Goal: Check status

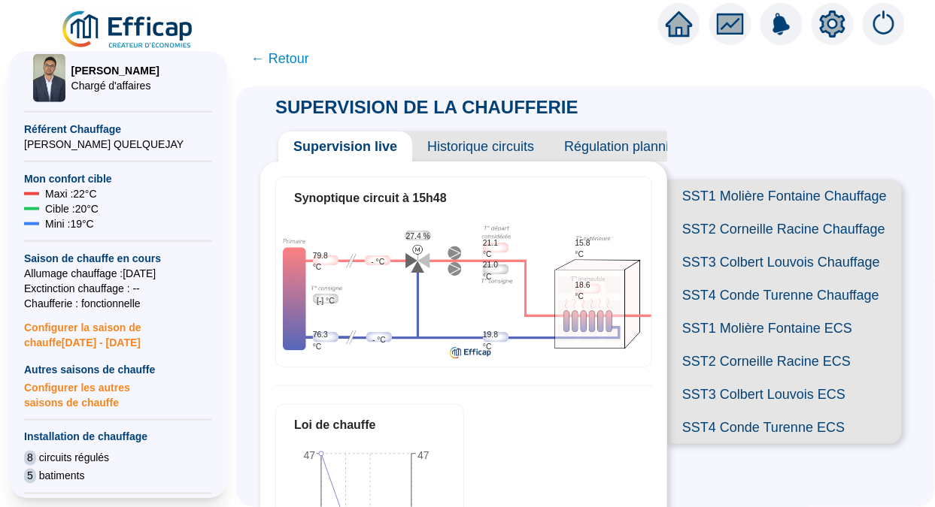
scroll to position [368, 0]
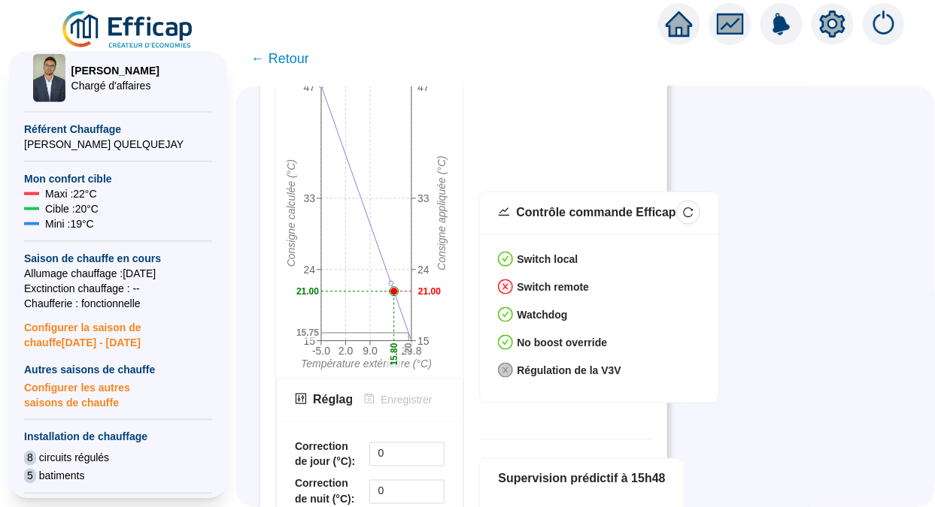
click at [817, 241] on div "SUPERVISION DE LA CHAUFFERIE Supervision live Historique circuits Régulation pl…" at bounding box center [585, 296] width 698 height 421
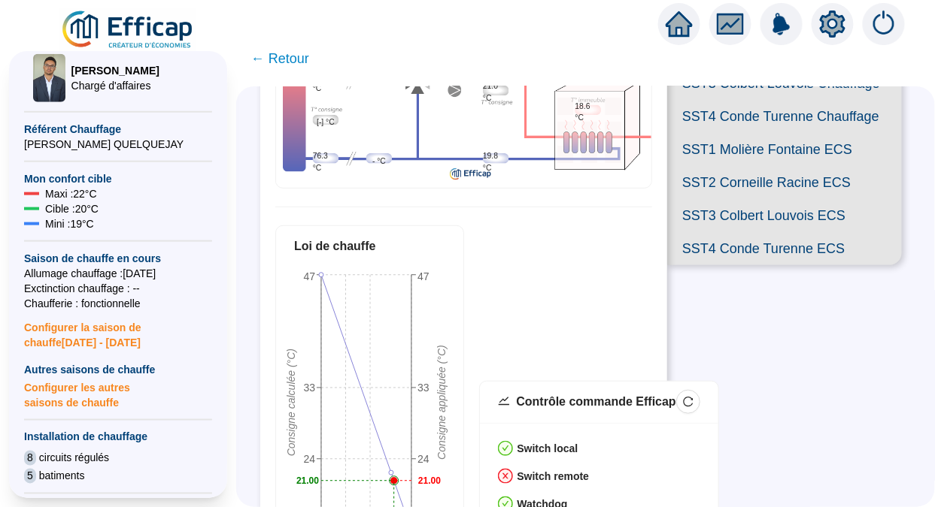
scroll to position [0, 0]
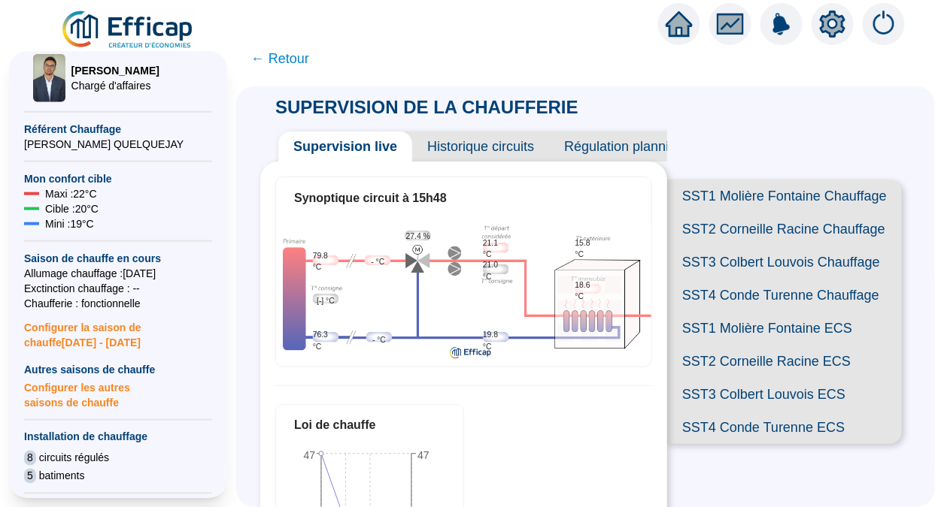
click at [738, 235] on span "SST2 Corneille Racine Chauffage" at bounding box center [784, 229] width 235 height 33
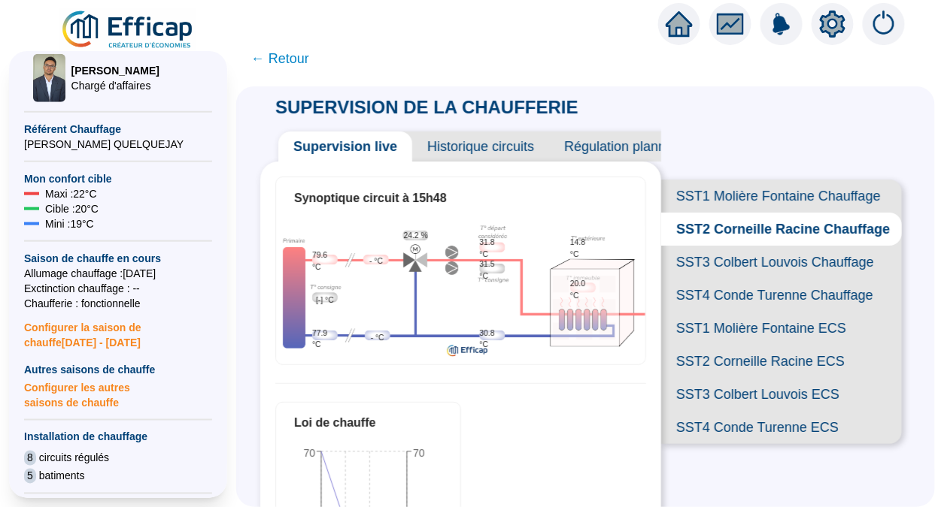
click at [726, 279] on span "SST3 Colbert Louvois Chauffage" at bounding box center [781, 262] width 241 height 33
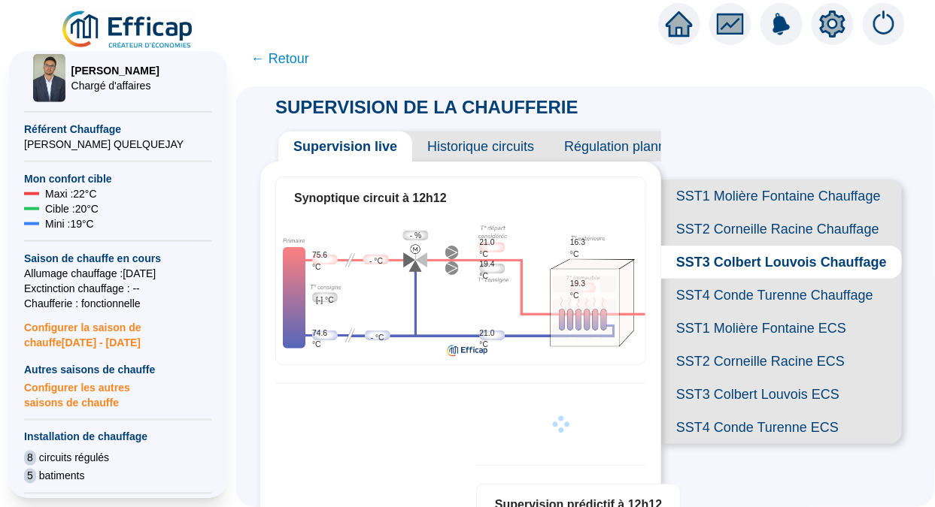
click at [720, 312] on span "SST4 Conde Turenne Chauffage" at bounding box center [781, 295] width 241 height 33
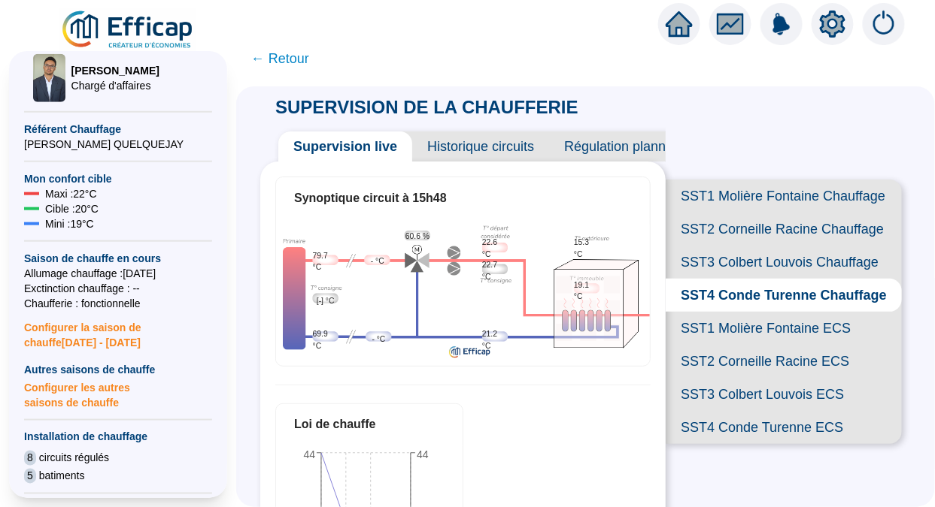
click at [735, 203] on span "SST1 Molière Fontaine Chauffage" at bounding box center [783, 196] width 236 height 33
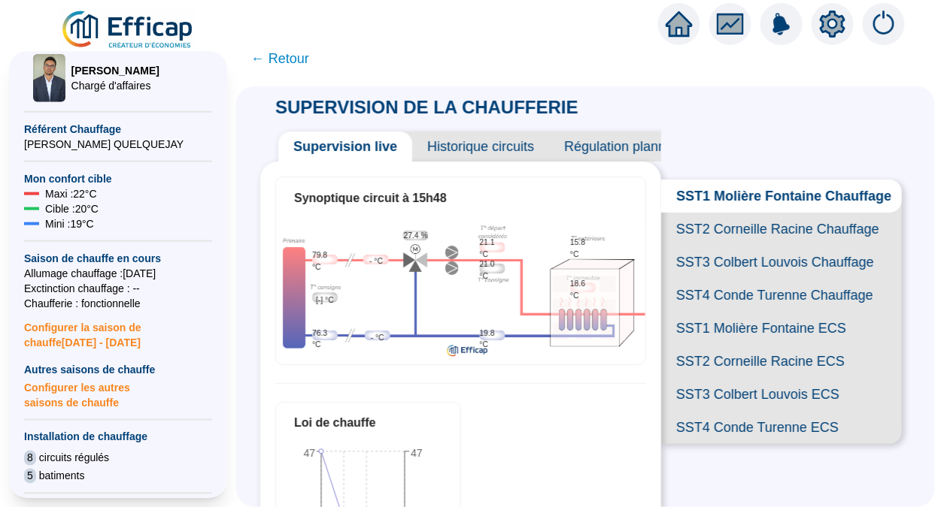
click at [305, 51] on span "← Retour" at bounding box center [280, 58] width 58 height 21
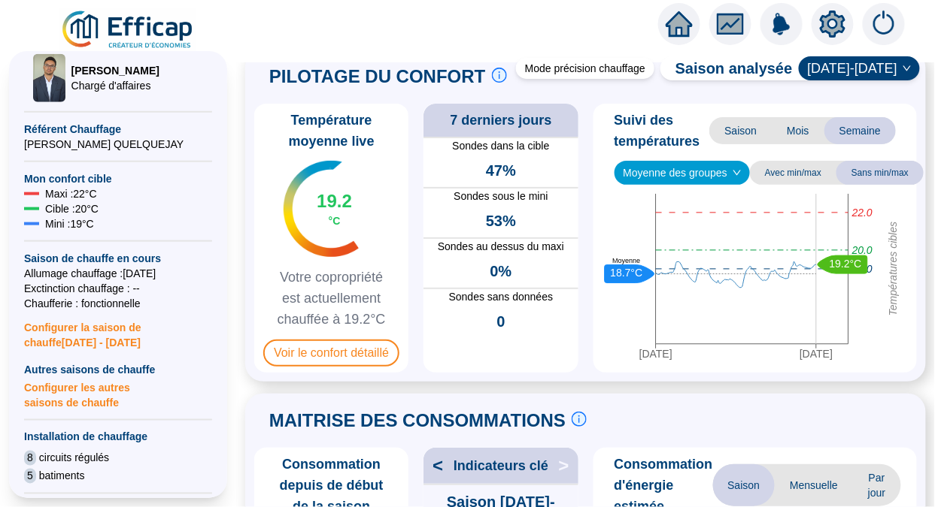
scroll to position [47, 0]
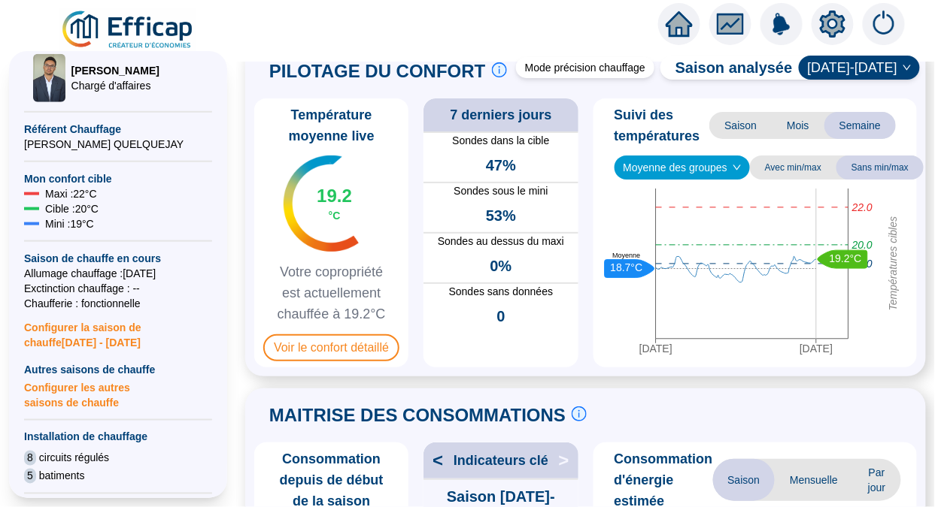
click at [720, 170] on span "Moyenne des groupes" at bounding box center [682, 167] width 118 height 23
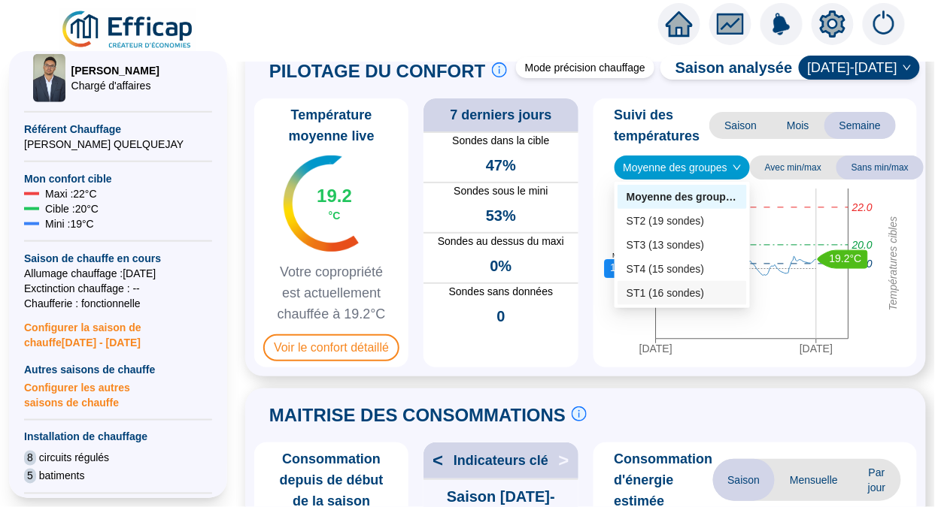
click at [653, 292] on div "ST1 (16 sondes)" at bounding box center [681, 294] width 111 height 16
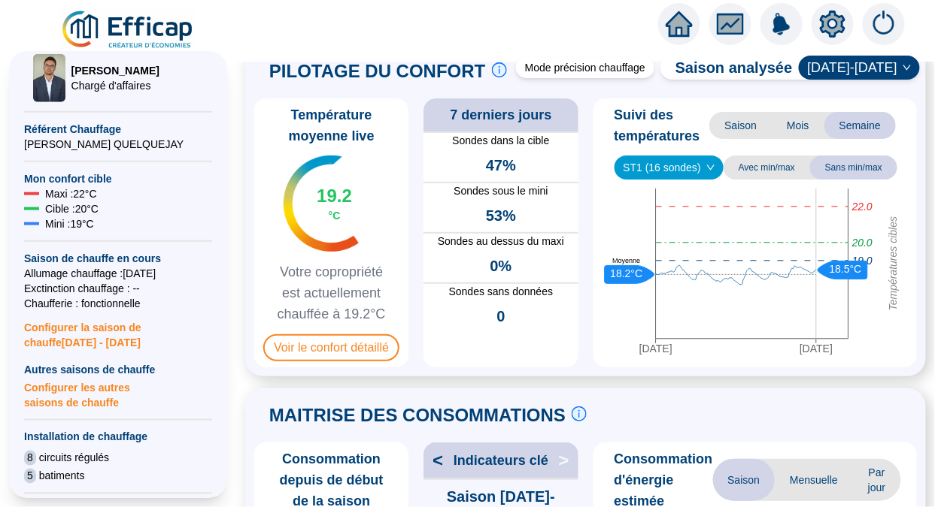
click at [304, 344] on span "Voir le confort détaillé" at bounding box center [331, 348] width 136 height 27
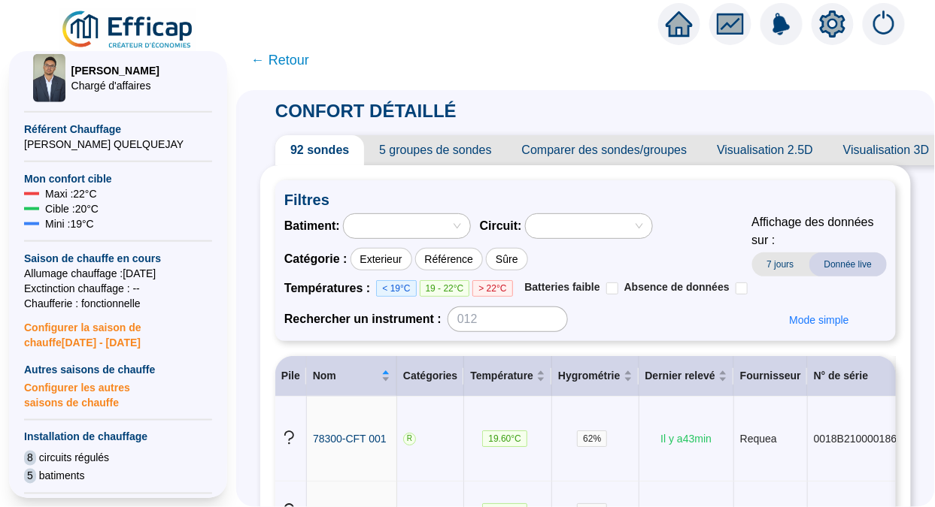
click at [562, 226] on div at bounding box center [581, 226] width 105 height 21
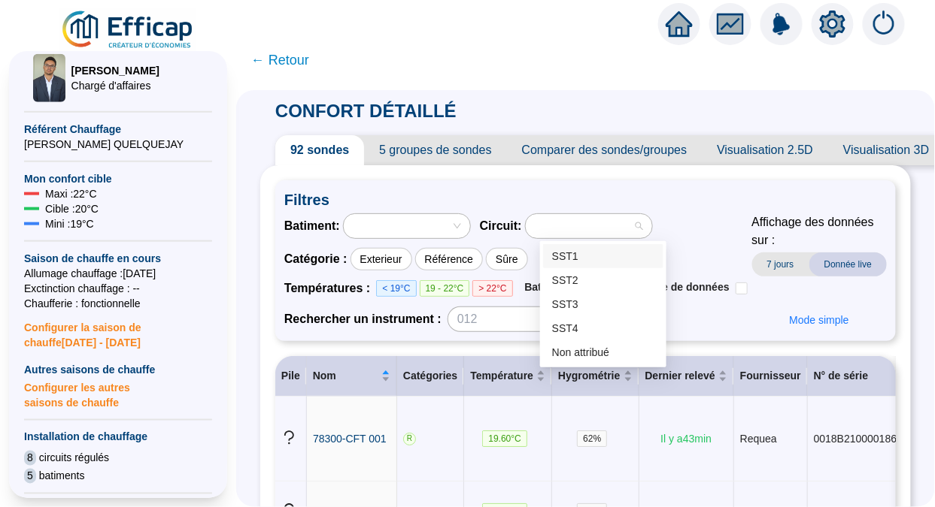
click at [564, 258] on div "SST1" at bounding box center [603, 257] width 102 height 16
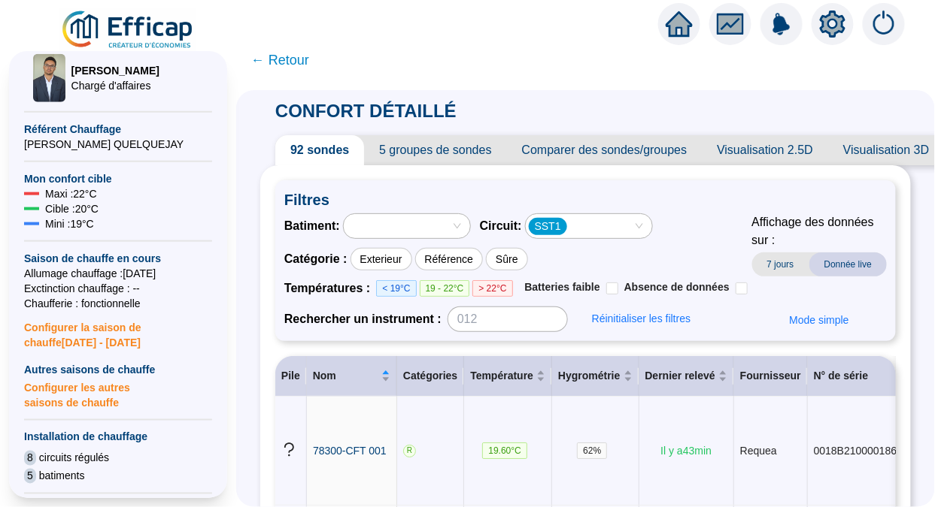
click at [295, 54] on span "← Retour" at bounding box center [280, 60] width 58 height 21
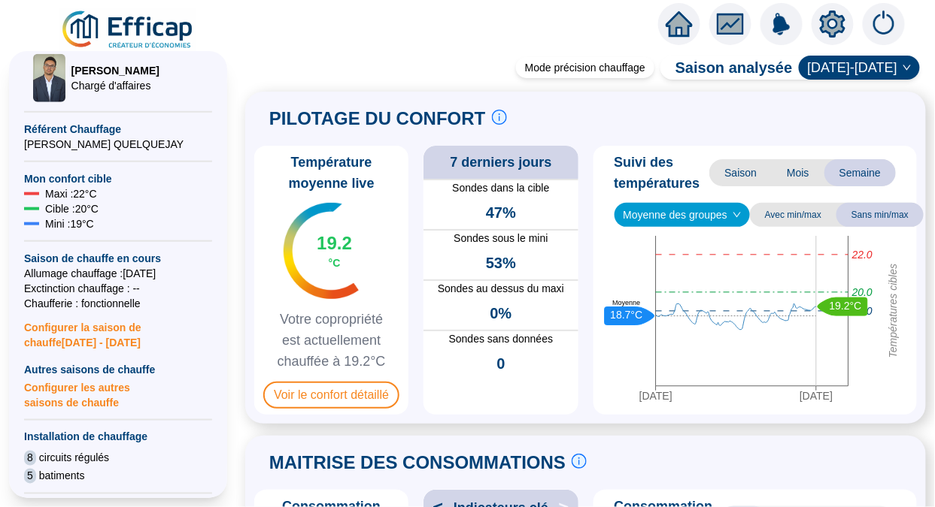
click at [898, 409] on div "[DATE] [DATE] Températures cibles 20.0 22.0 19.0 19.2°C 18.7°C Moyenne" at bounding box center [755, 322] width 312 height 173
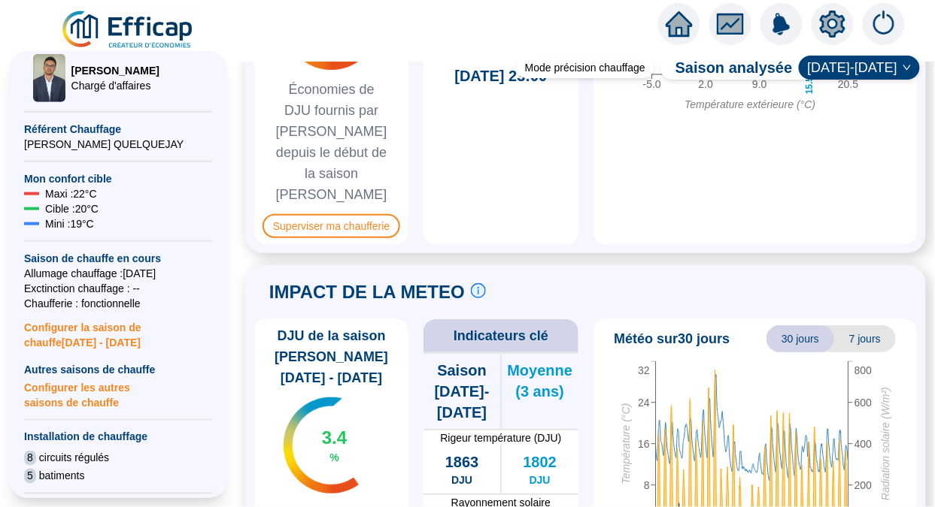
scroll to position [1567, 0]
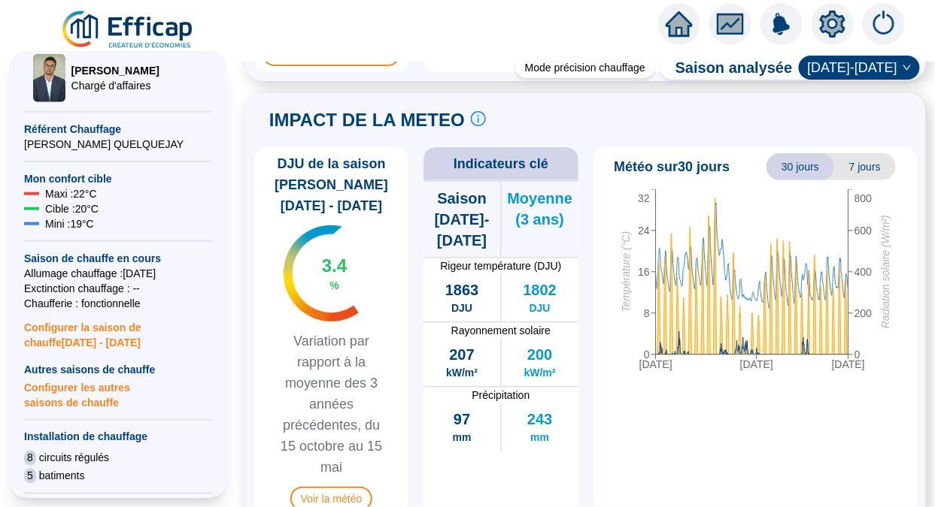
click at [921, 201] on div "Mode précision chauffage Saison analysée [DATE]-[DATE] PILOTAGE DU CONFORT Le p…" at bounding box center [585, 285] width 698 height 446
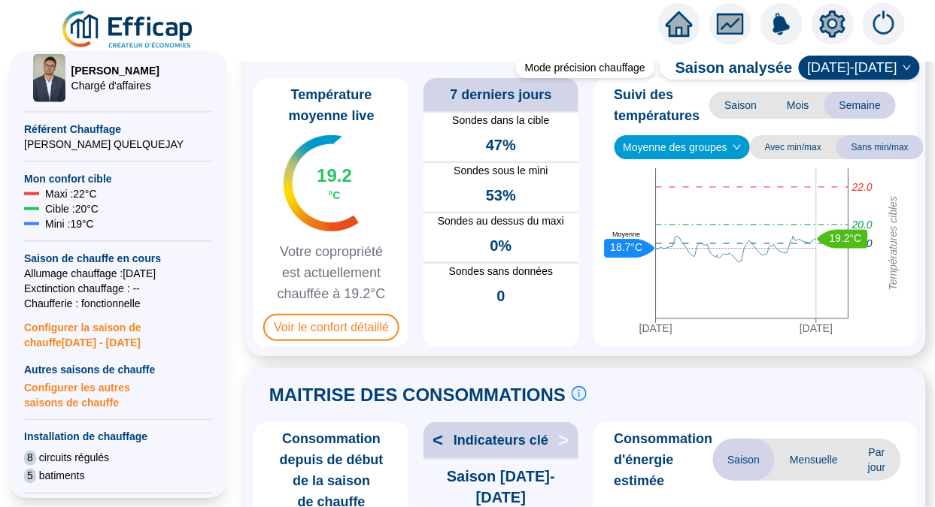
scroll to position [67, 0]
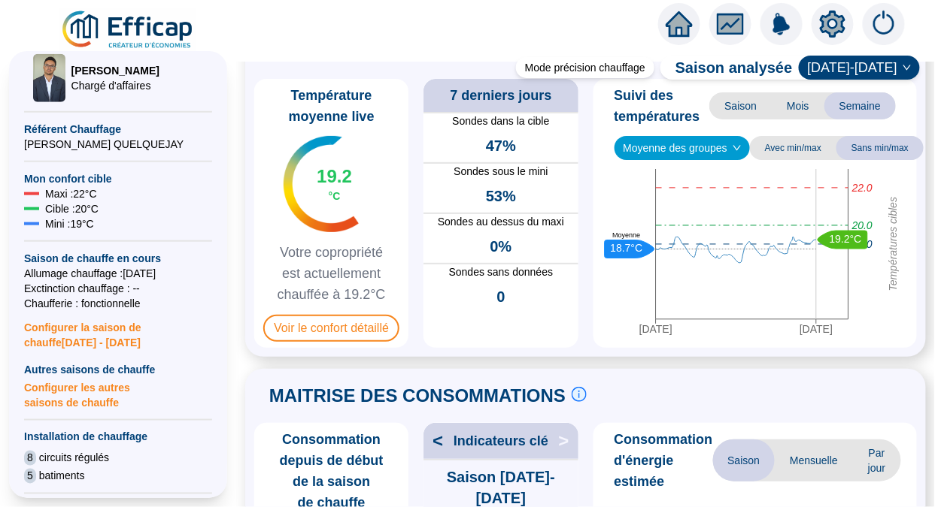
click at [697, 153] on span "Moyenne des groupes" at bounding box center [682, 148] width 118 height 23
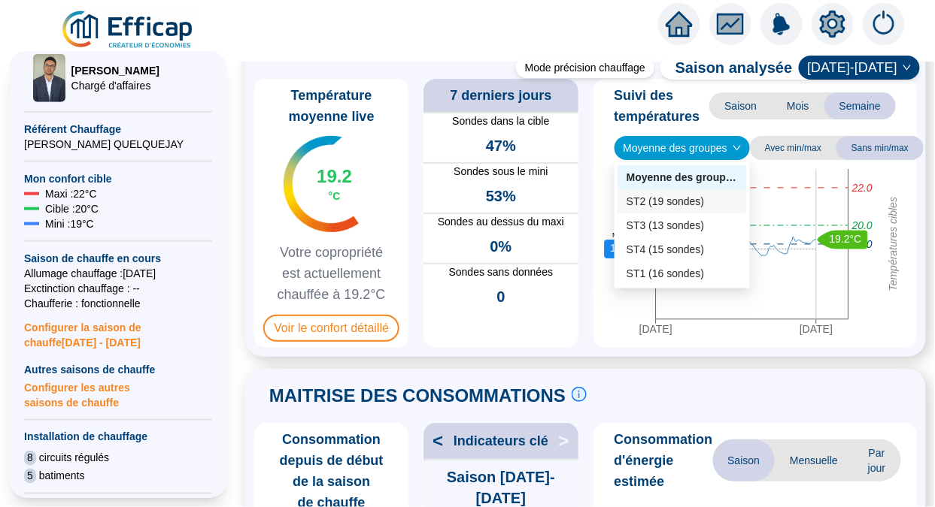
click at [691, 194] on div "ST2 (19 sondes)" at bounding box center [681, 202] width 111 height 16
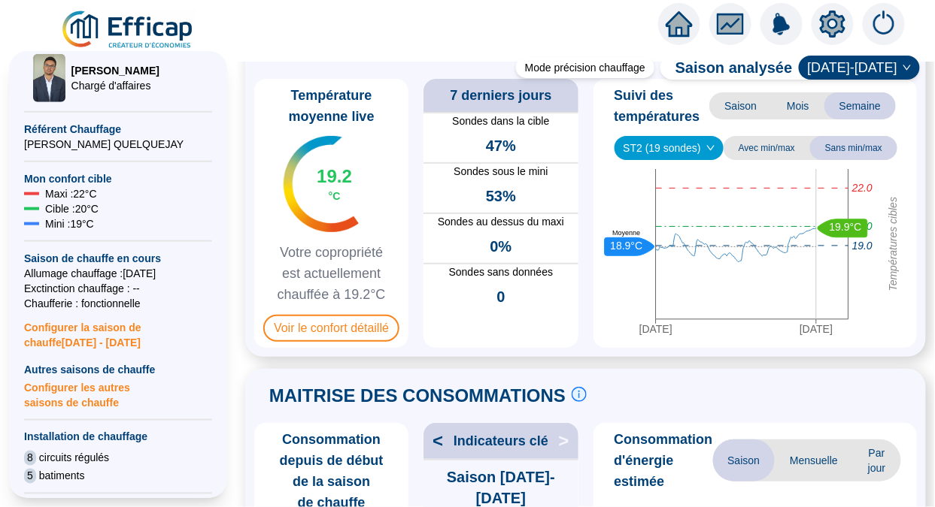
click at [710, 148] on icon "down" at bounding box center [710, 148] width 9 height 9
click at [699, 148] on span "ST2 (19 sondes)" at bounding box center [669, 148] width 92 height 23
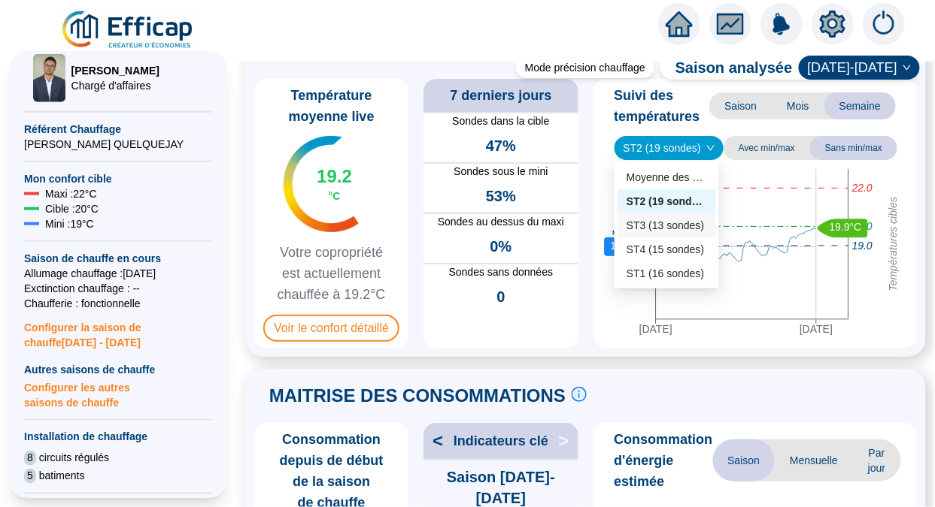
click at [672, 229] on div "ST3 (13 sondes)" at bounding box center [666, 226] width 80 height 16
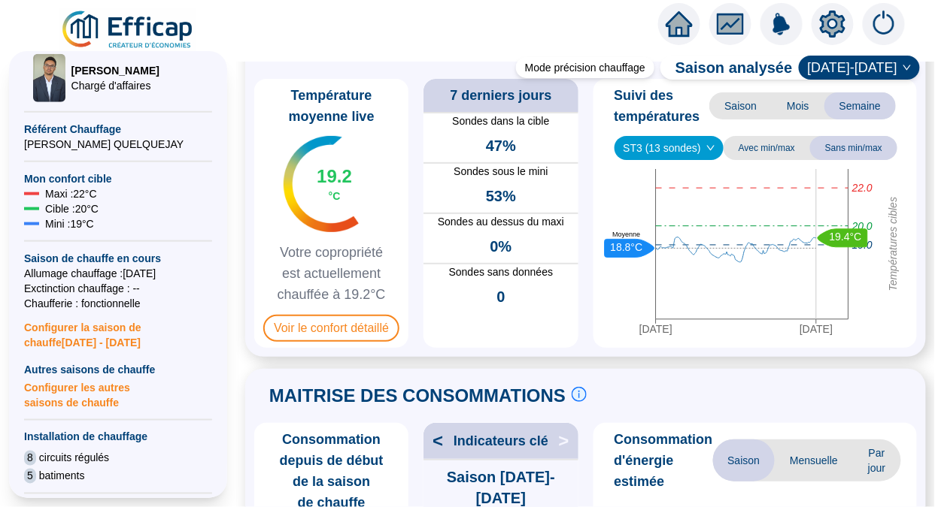
click at [679, 137] on span "ST3 (13 sondes)" at bounding box center [669, 148] width 92 height 23
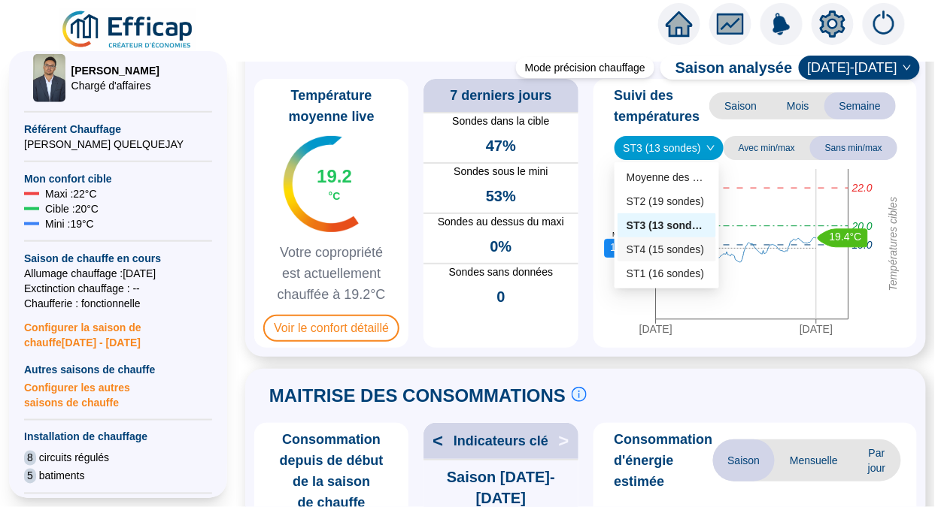
click at [668, 248] on div "ST4 (15 sondes)" at bounding box center [666, 250] width 80 height 16
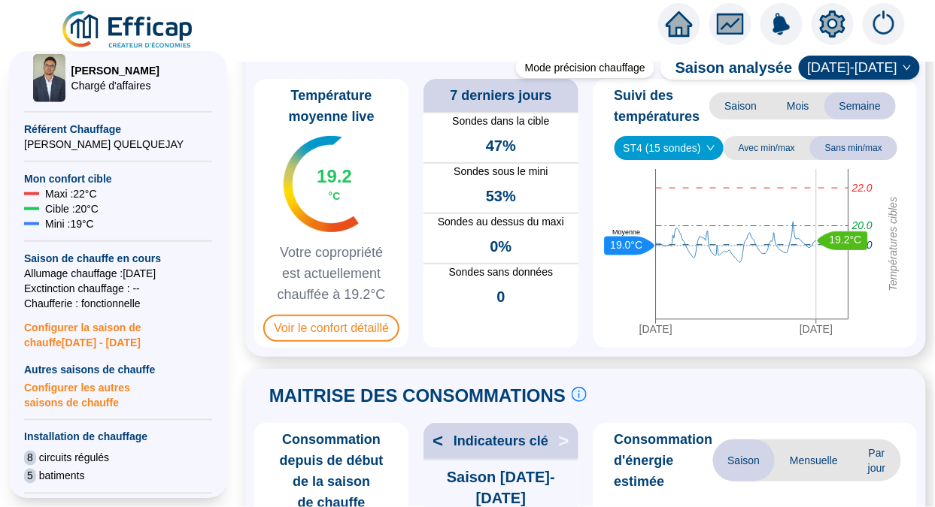
click at [680, 137] on span "ST4 (15 sondes)" at bounding box center [669, 148] width 92 height 23
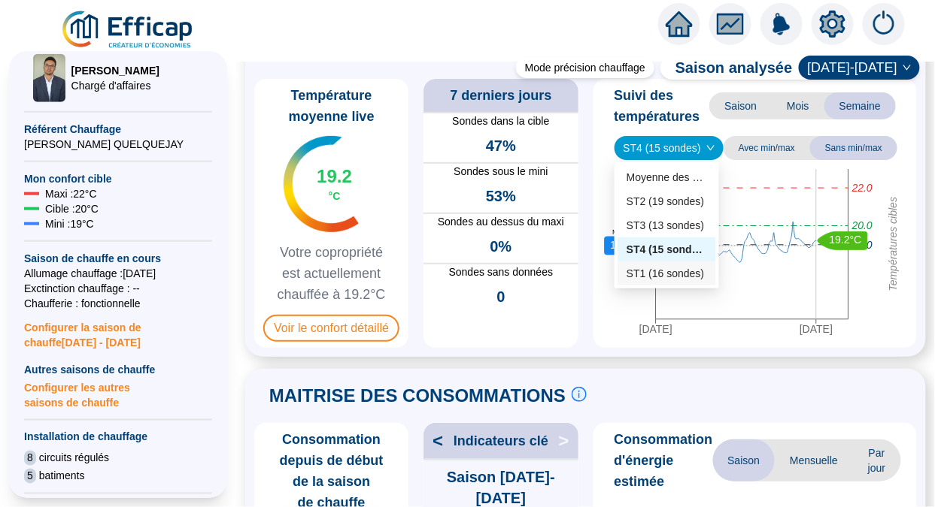
click at [665, 277] on div "ST1 (16 sondes)" at bounding box center [666, 274] width 80 height 16
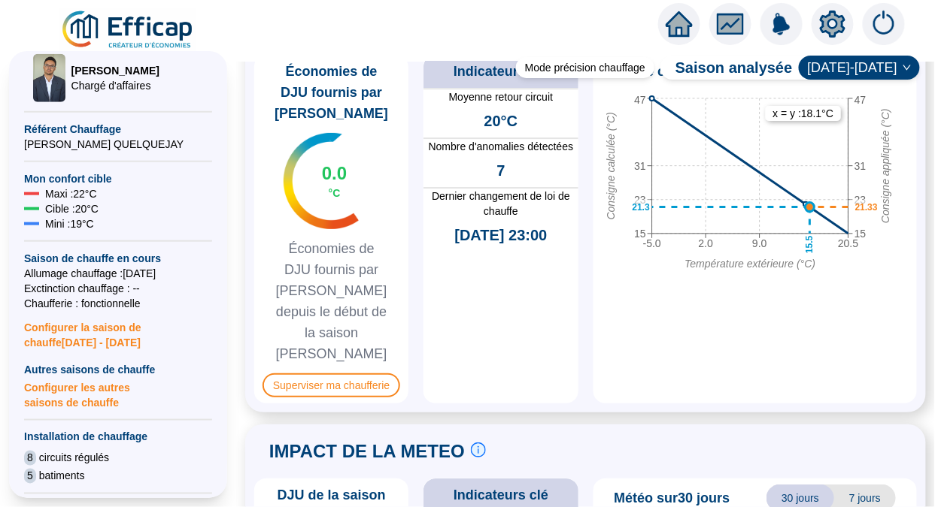
scroll to position [1237, 0]
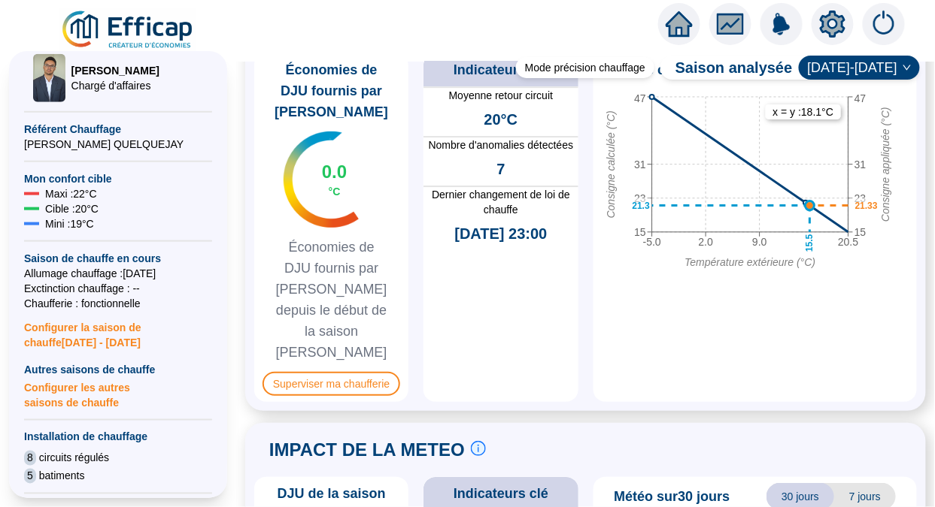
click at [364, 372] on span "Superviser ma chaufferie" at bounding box center [331, 384] width 138 height 24
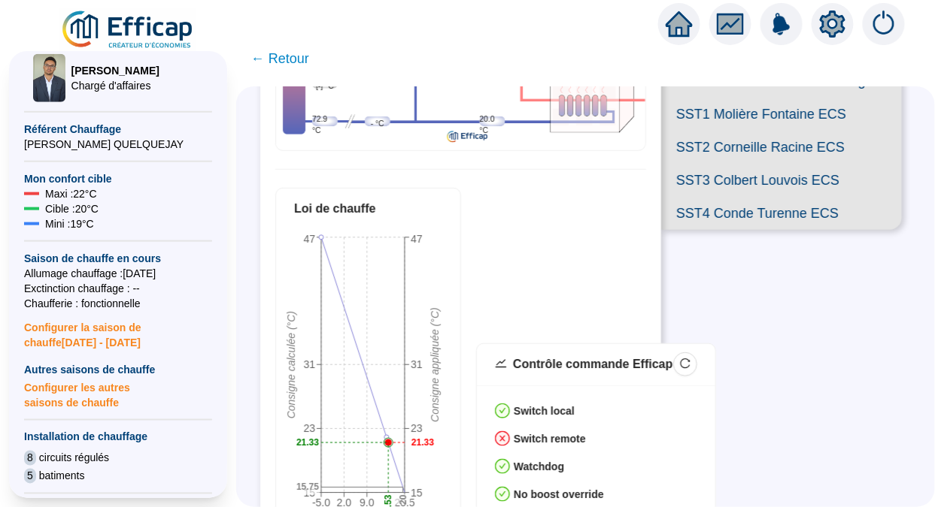
scroll to position [212, 0]
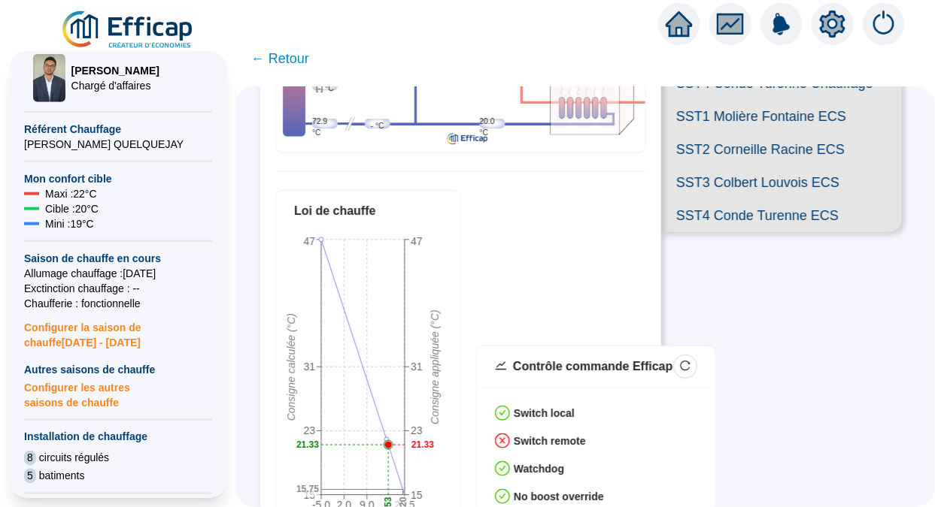
click at [726, 232] on span "SST4 Conde Turenne ECS" at bounding box center [781, 215] width 241 height 33
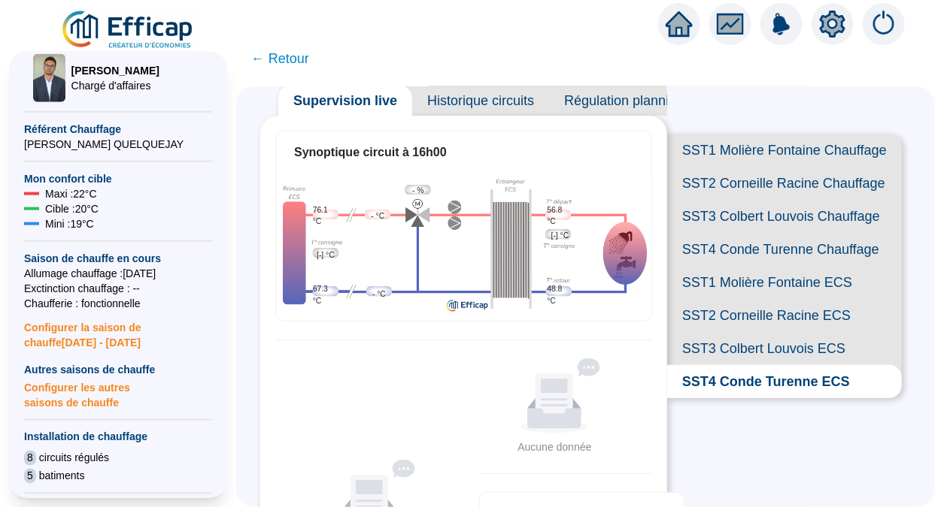
scroll to position [45, 0]
click at [731, 231] on span "SST3 Colbert Louvois Chauffage" at bounding box center [784, 217] width 235 height 33
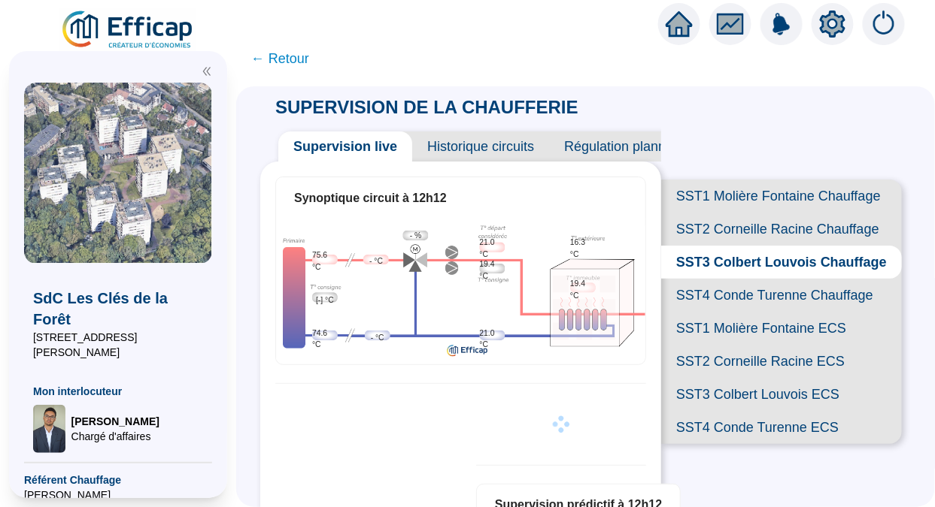
click at [762, 241] on span "SST2 Corneille Racine Chauffage" at bounding box center [781, 229] width 241 height 33
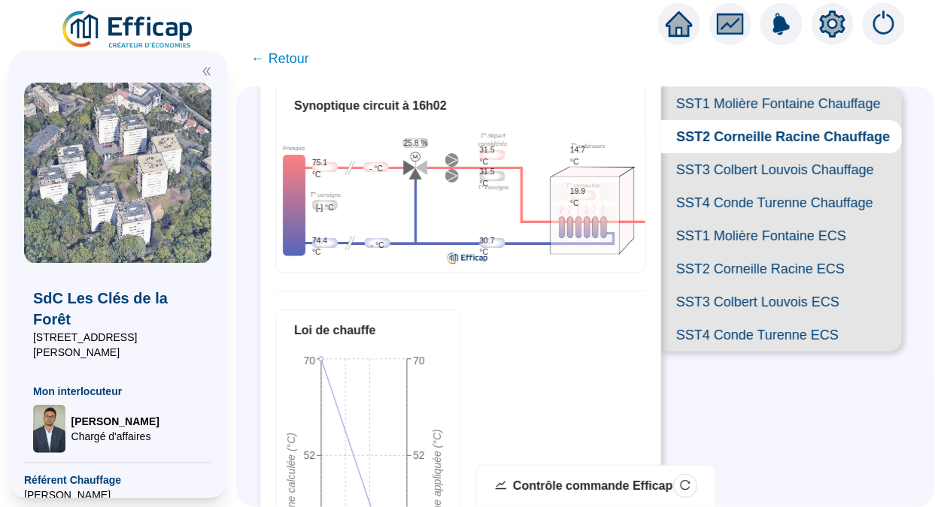
scroll to position [86, 0]
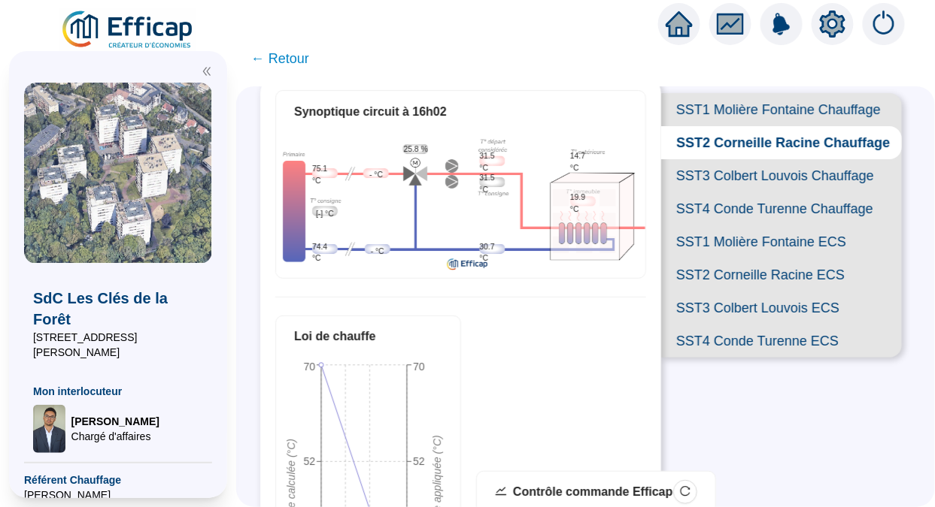
click at [747, 192] on span "SST3 Colbert Louvois Chauffage" at bounding box center [781, 175] width 241 height 33
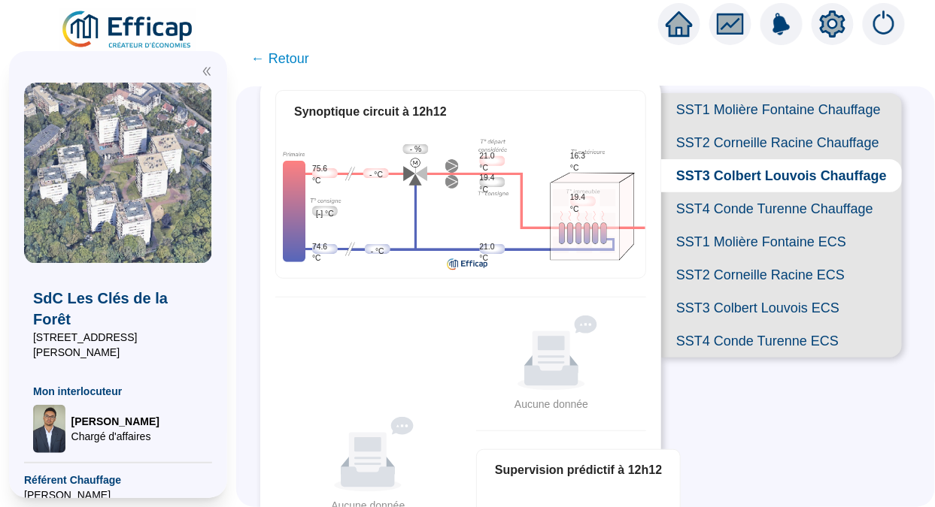
scroll to position [197, 0]
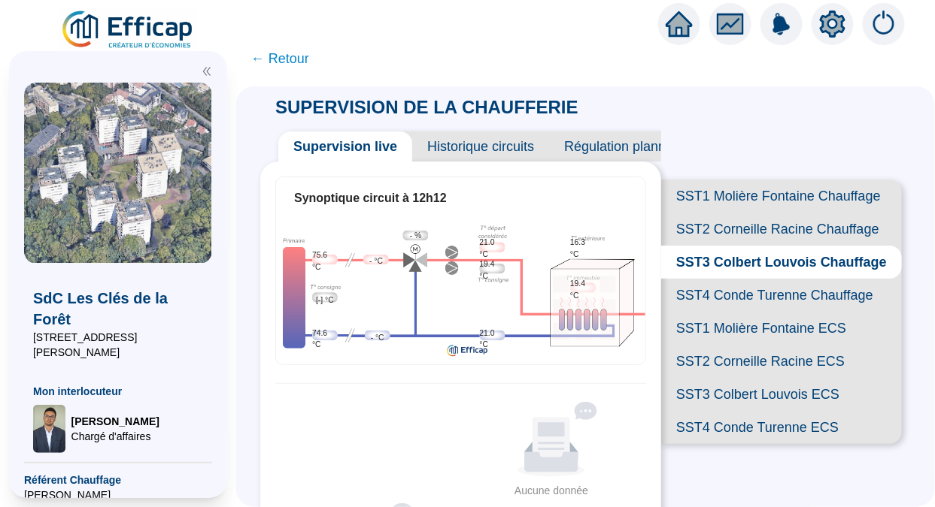
click at [906, 174] on div "SUPERVISION DE LA CHAUFFERIE Supervision live Historique circuits Régulation pl…" at bounding box center [585, 296] width 698 height 421
click at [738, 197] on span "SST1 Molière Fontaine Chauffage" at bounding box center [781, 196] width 241 height 33
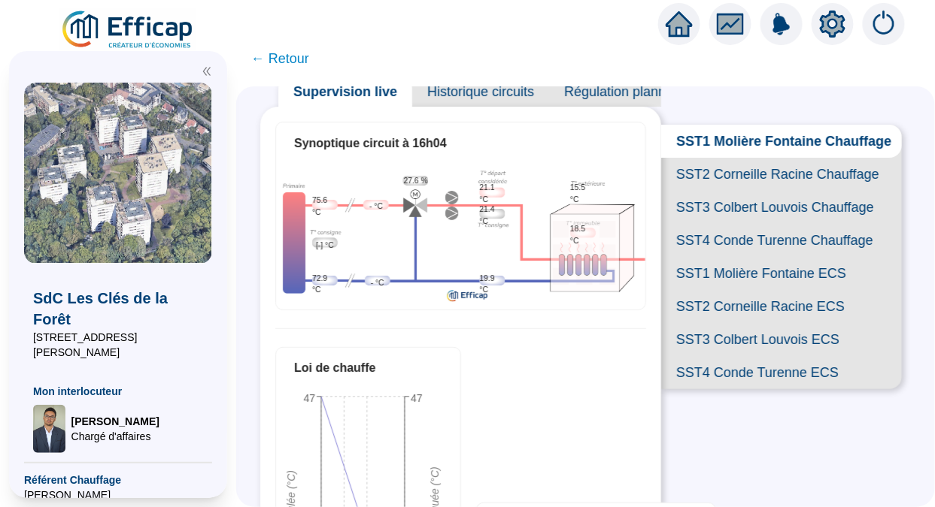
scroll to position [57, 0]
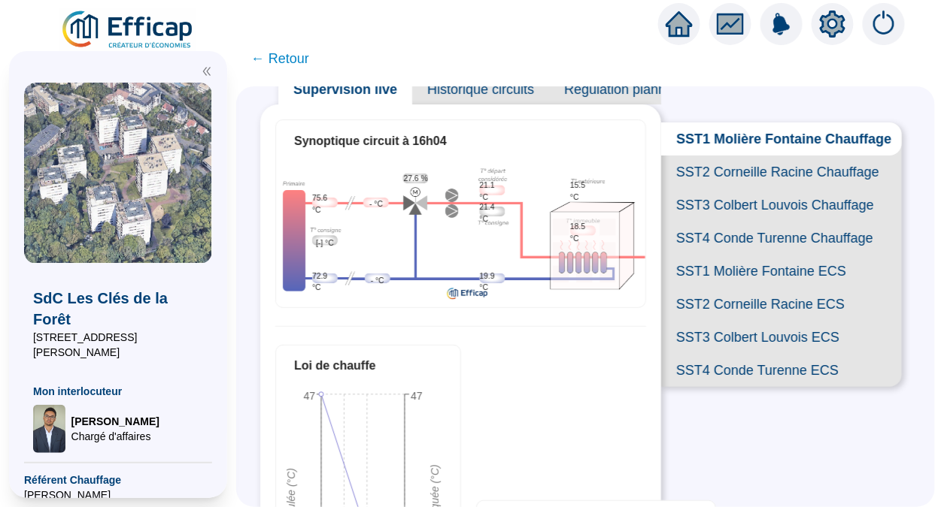
click at [740, 189] on span "SST2 Corneille Racine Chauffage" at bounding box center [781, 172] width 241 height 33
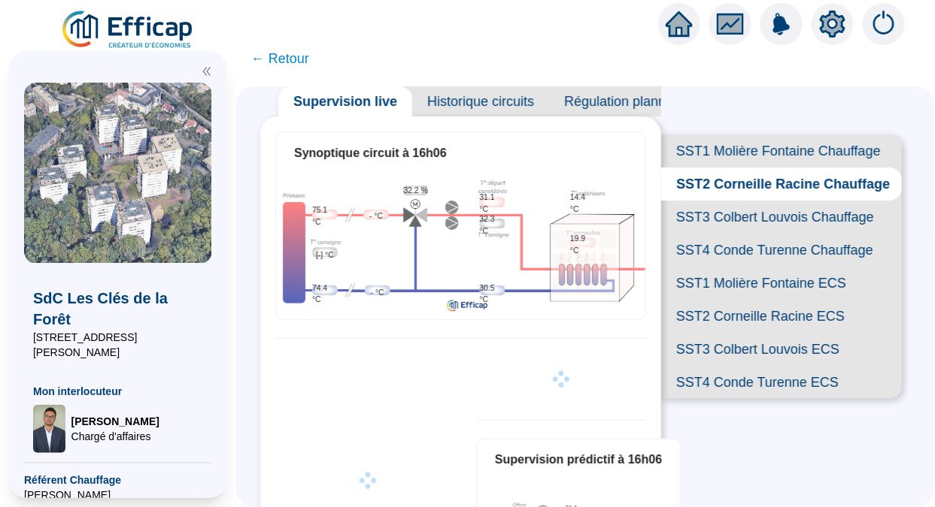
scroll to position [57, 0]
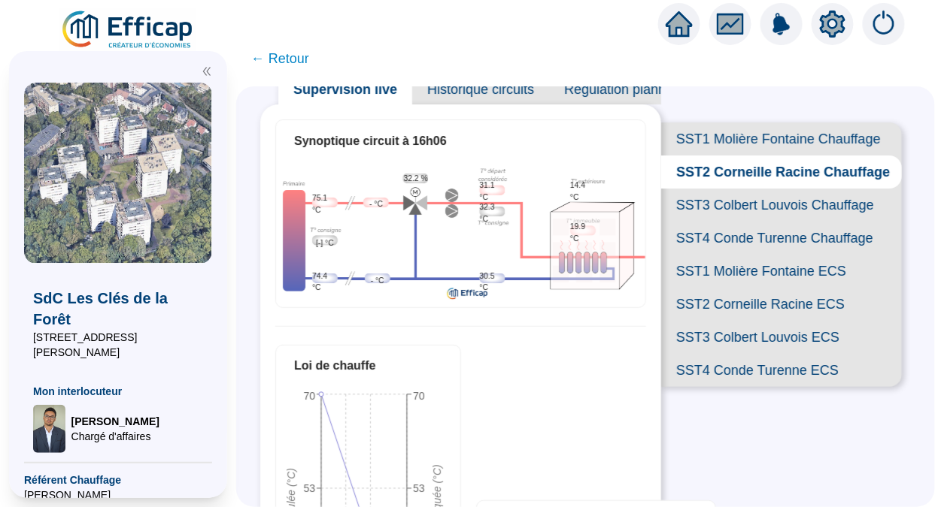
click at [737, 222] on span "SST3 Colbert Louvois Chauffage" at bounding box center [781, 205] width 241 height 33
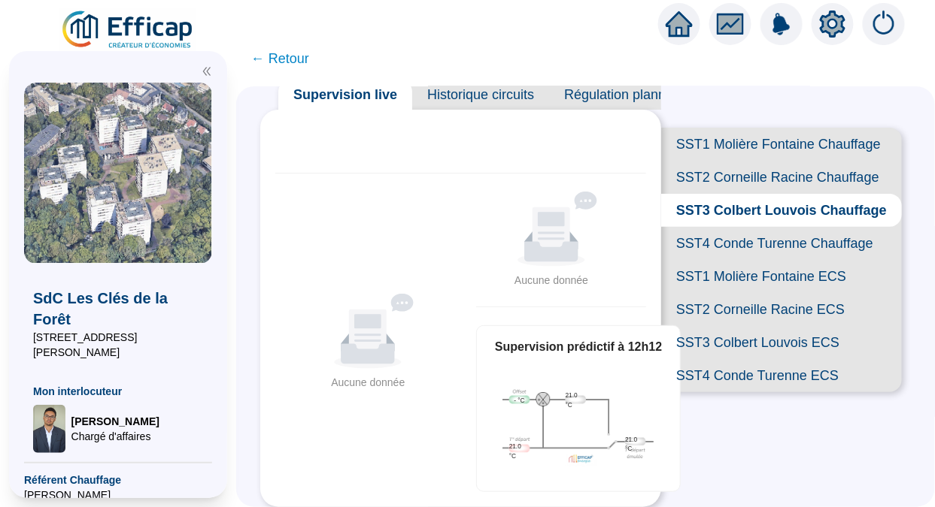
scroll to position [57, 0]
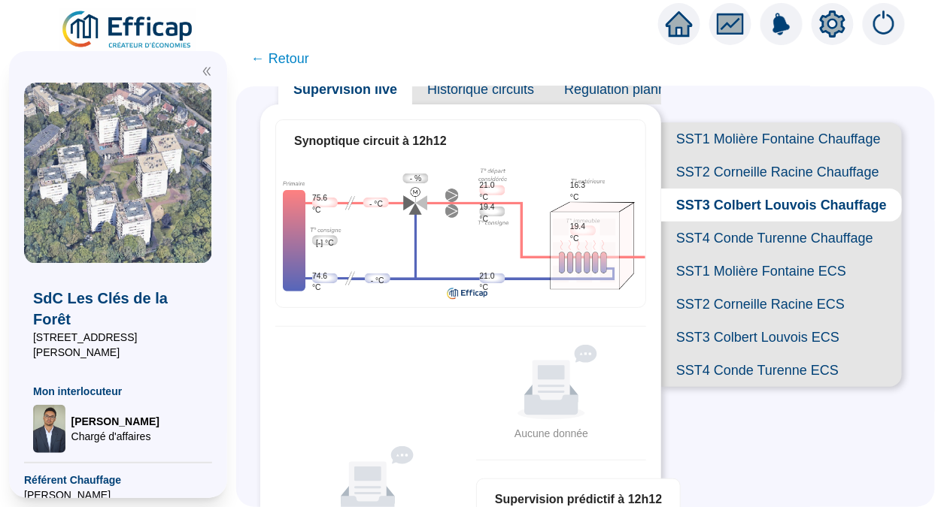
click at [723, 255] on span "SST4 Conde Turenne Chauffage" at bounding box center [781, 238] width 241 height 33
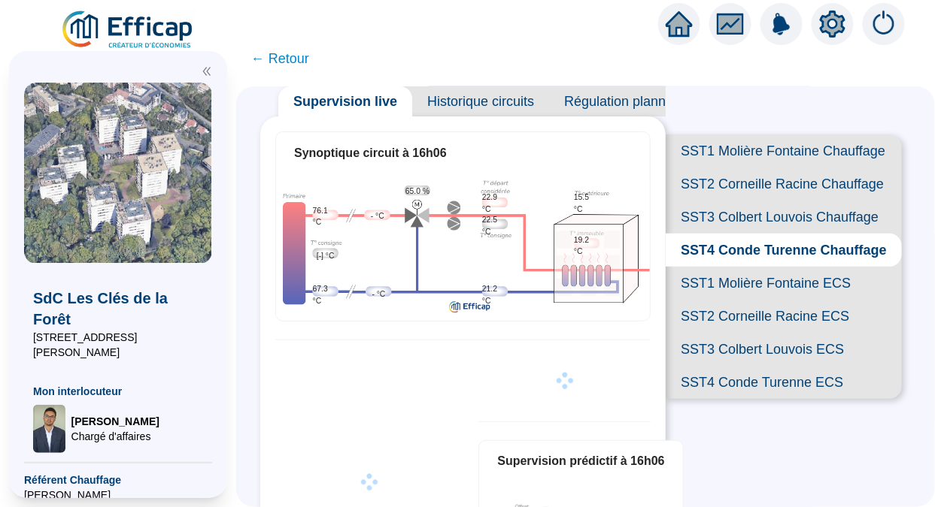
scroll to position [57, 0]
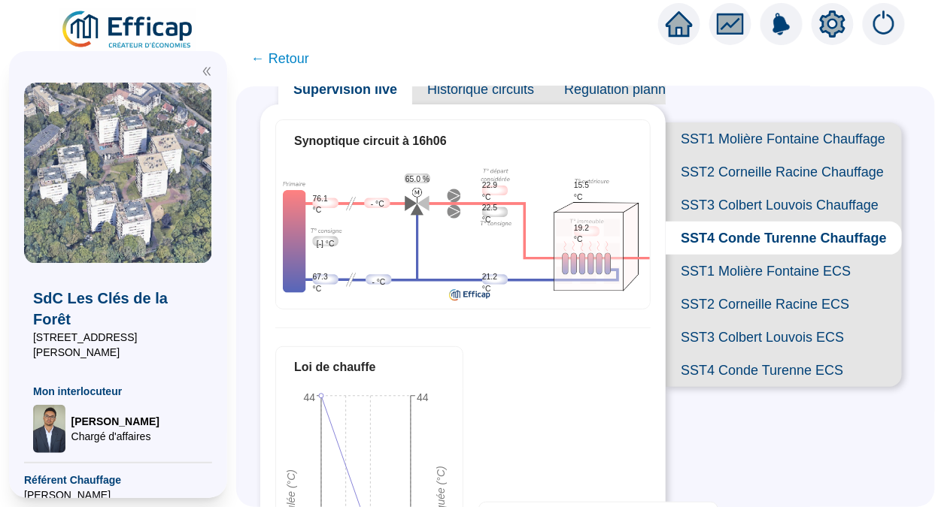
click at [713, 222] on span "SST3 Colbert Louvois Chauffage" at bounding box center [783, 205] width 236 height 33
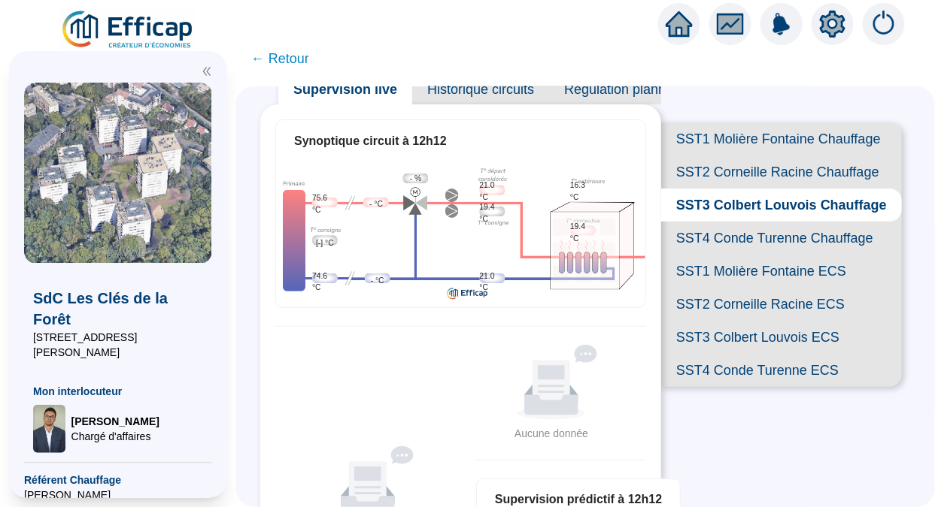
scroll to position [57, 0]
click at [715, 144] on span "SST1 Molière Fontaine Chauffage" at bounding box center [781, 139] width 241 height 33
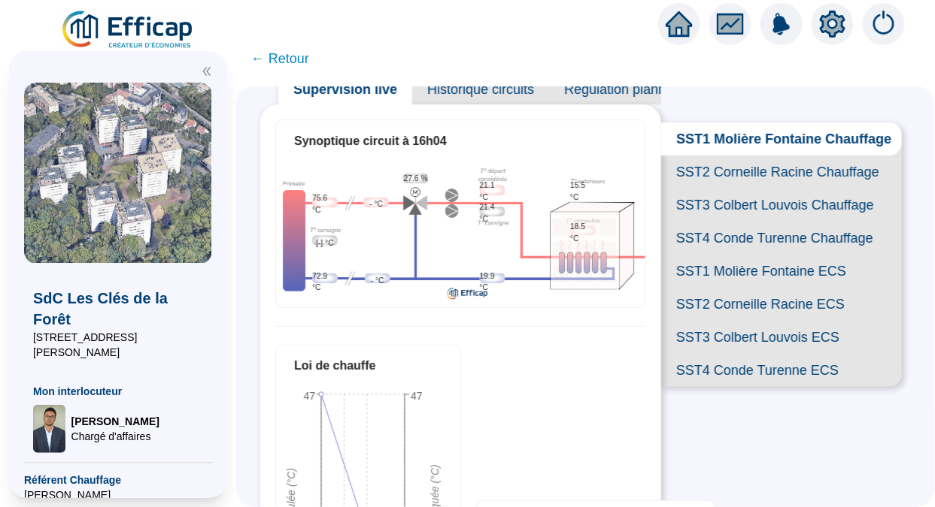
click at [916, 317] on div "SUPERVISION DE LA CHAUFFERIE Supervision live Historique circuits Régulation pl…" at bounding box center [585, 296] width 698 height 421
click at [743, 189] on span "SST2 Corneille Racine Chauffage" at bounding box center [781, 172] width 241 height 33
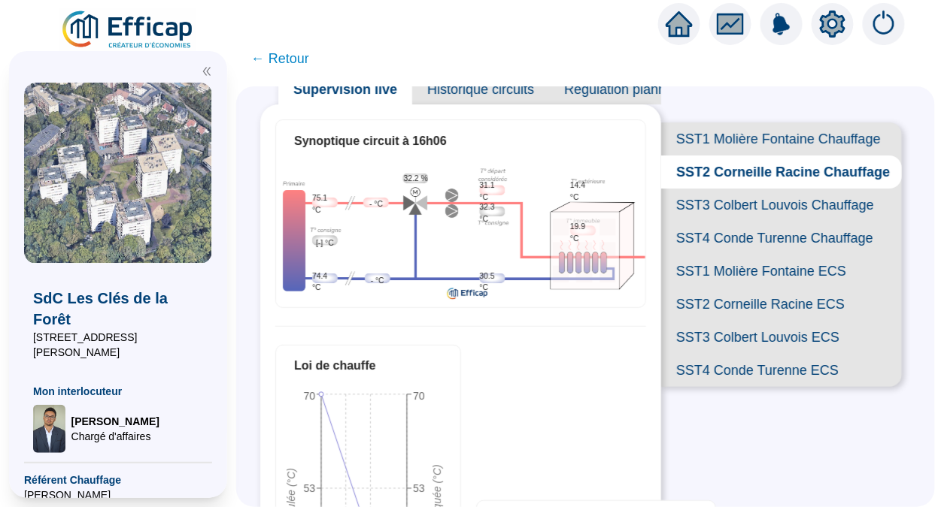
click at [707, 222] on span "SST3 Colbert Louvois Chauffage" at bounding box center [781, 205] width 241 height 33
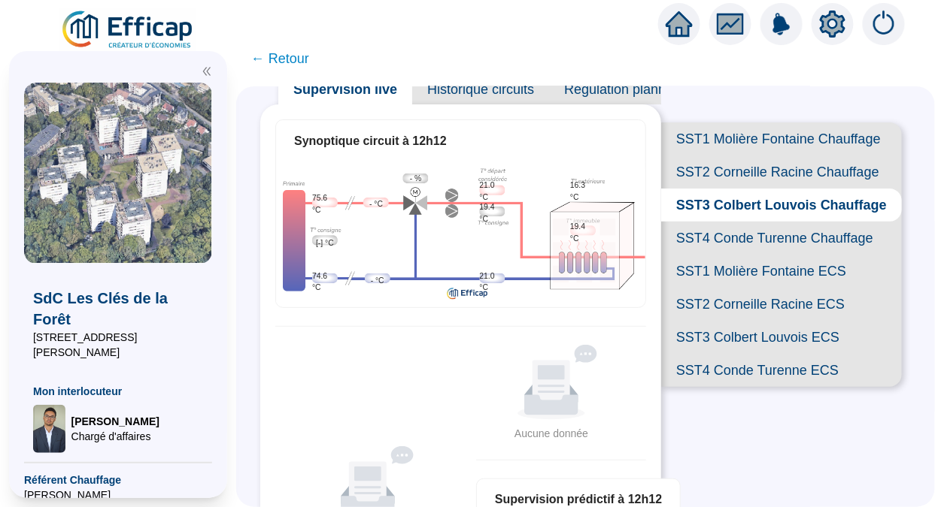
scroll to position [57, 0]
click at [768, 255] on span "SST4 Conde Turenne Chauffage" at bounding box center [781, 238] width 241 height 33
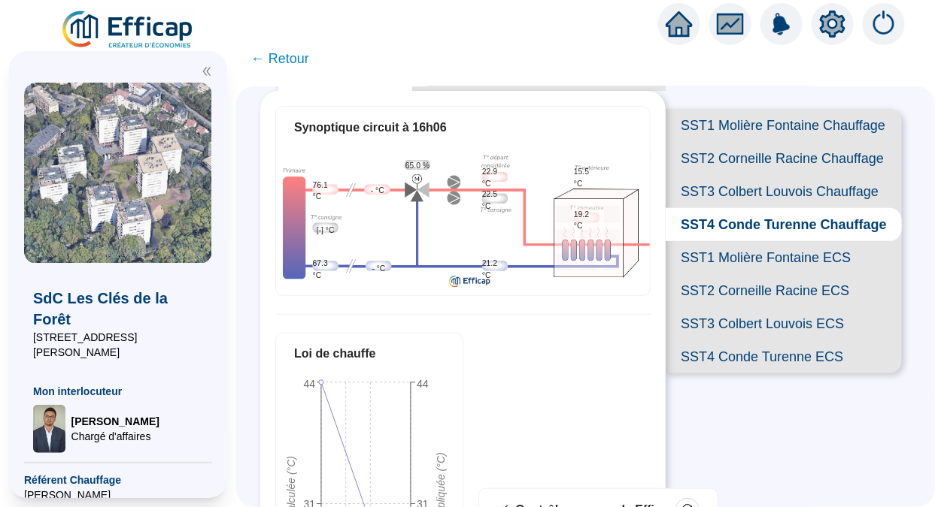
scroll to position [62, 0]
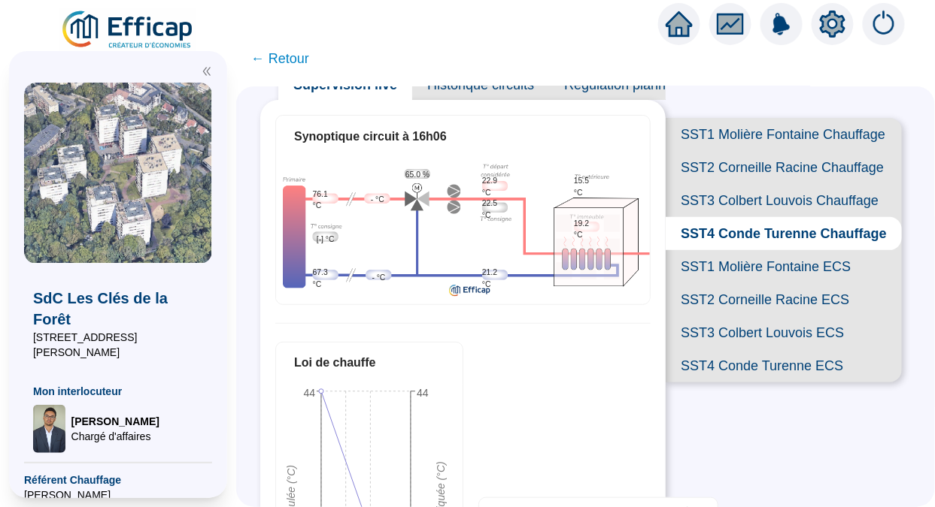
click at [695, 217] on span "SST3 Colbert Louvois Chauffage" at bounding box center [783, 200] width 236 height 33
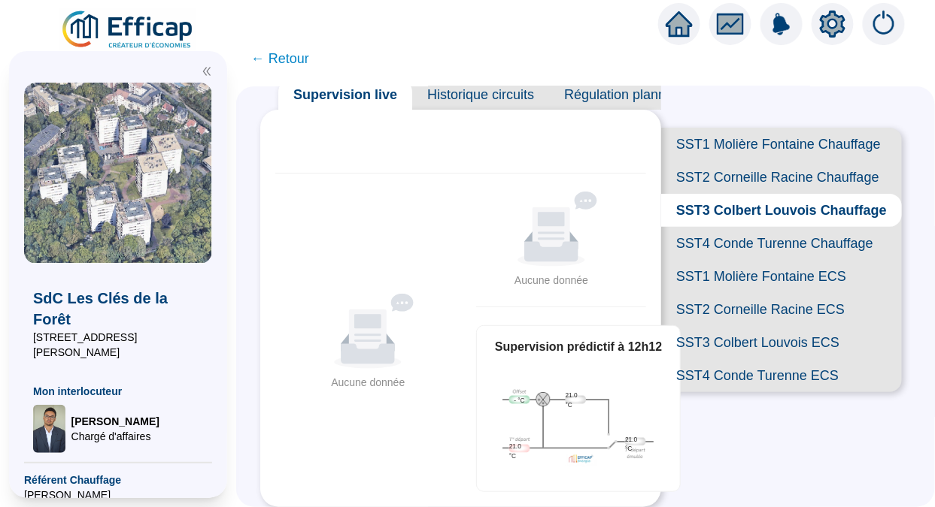
scroll to position [62, 0]
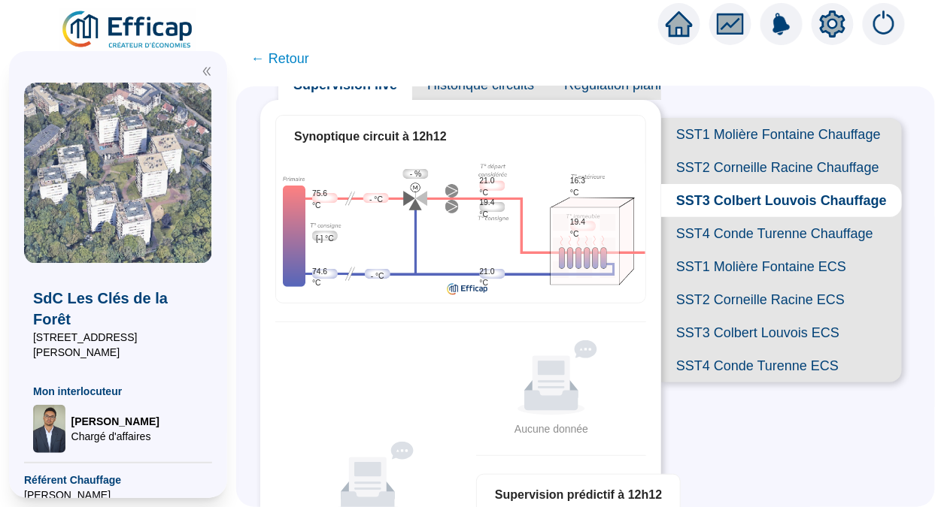
click at [686, 174] on span "SST2 Corneille Racine Chauffage" at bounding box center [781, 167] width 241 height 33
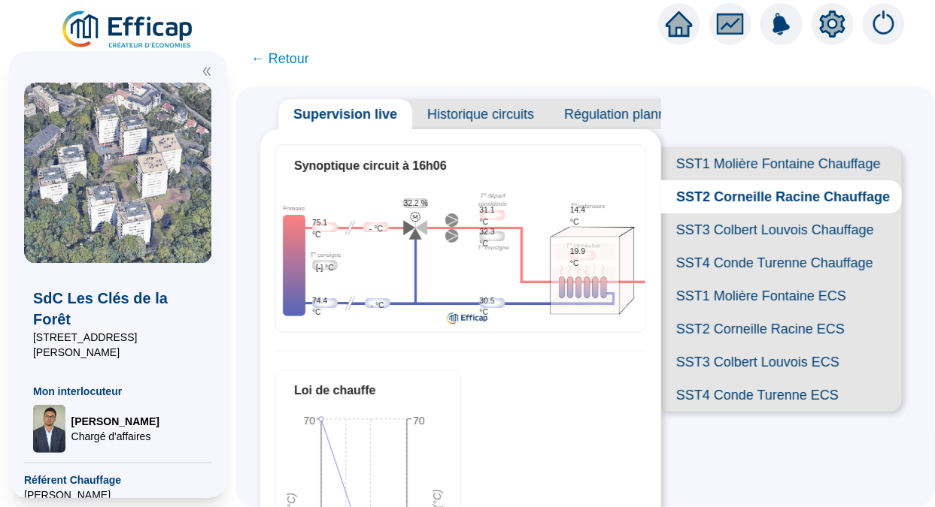
scroll to position [32, 0]
click at [713, 164] on span "SST1 Molière Fontaine Chauffage" at bounding box center [781, 164] width 241 height 33
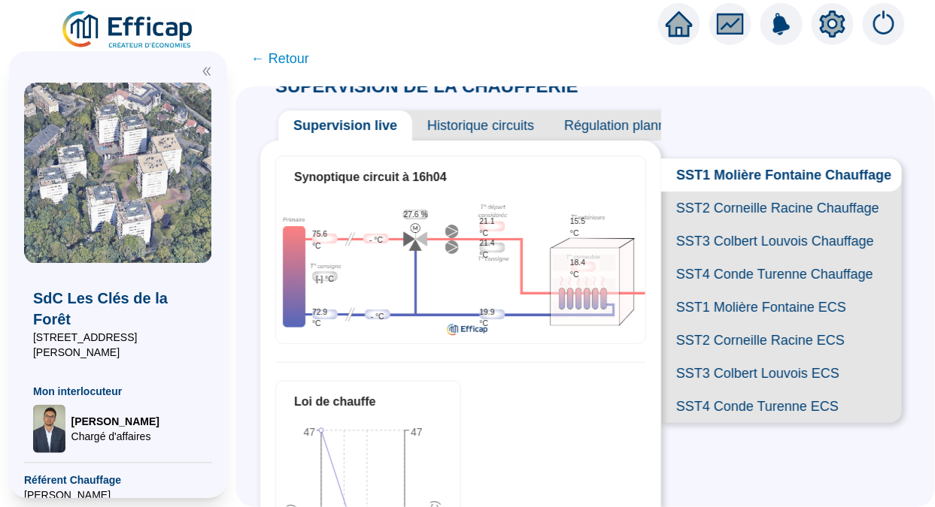
scroll to position [17, 0]
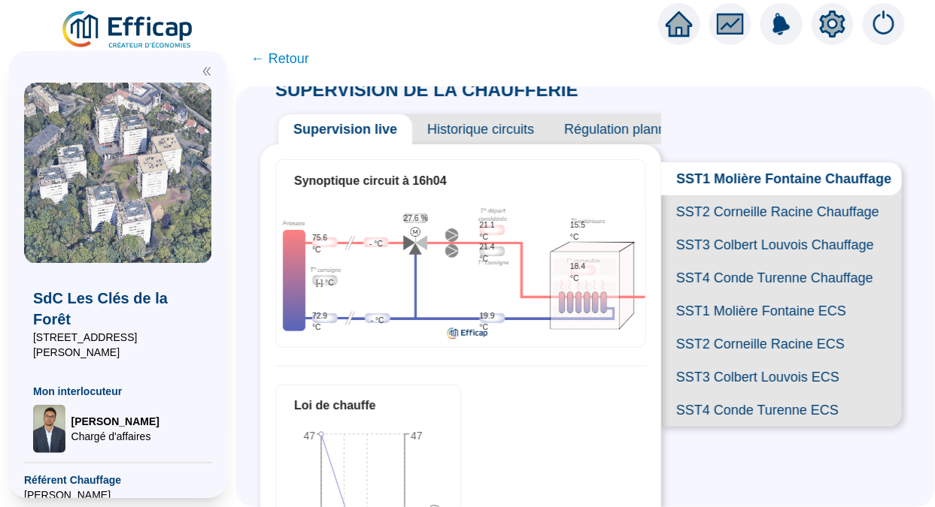
click at [712, 262] on span "SST3 Colbert Louvois Chauffage" at bounding box center [781, 245] width 241 height 33
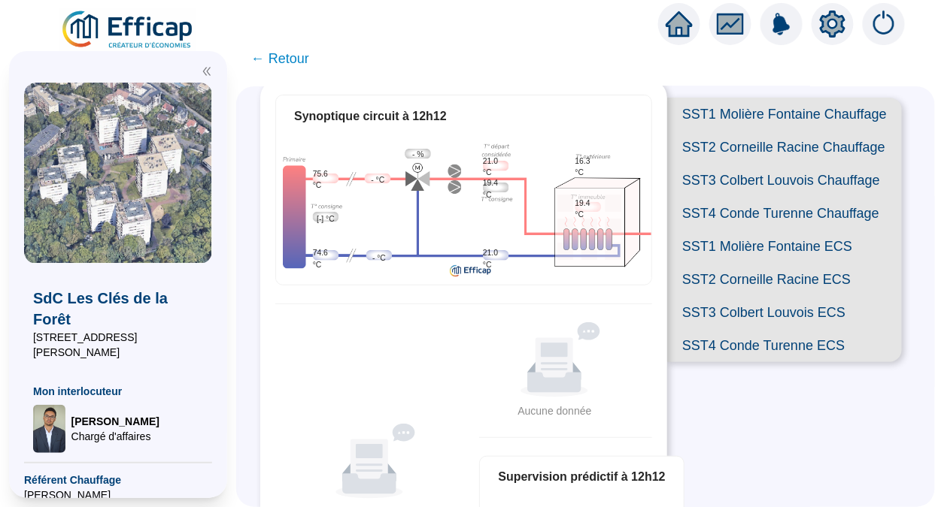
scroll to position [77, 0]
